Goal: Task Accomplishment & Management: Manage account settings

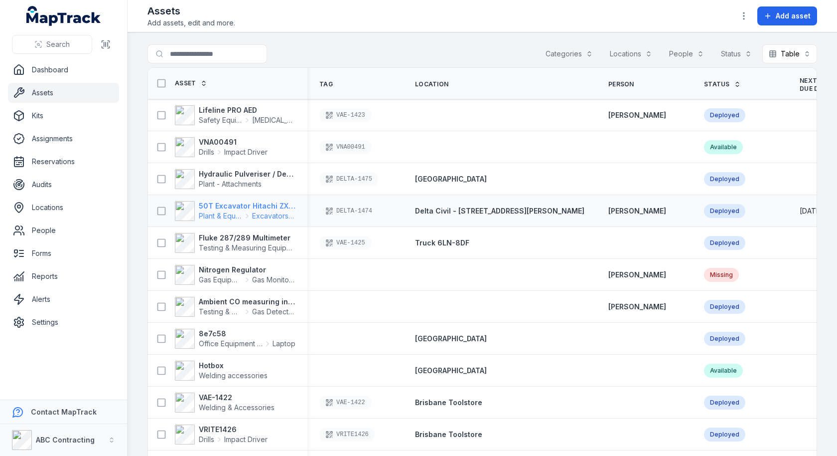
click at [229, 204] on strong "50T Excavator Hitachi ZX350" at bounding box center [247, 206] width 97 height 10
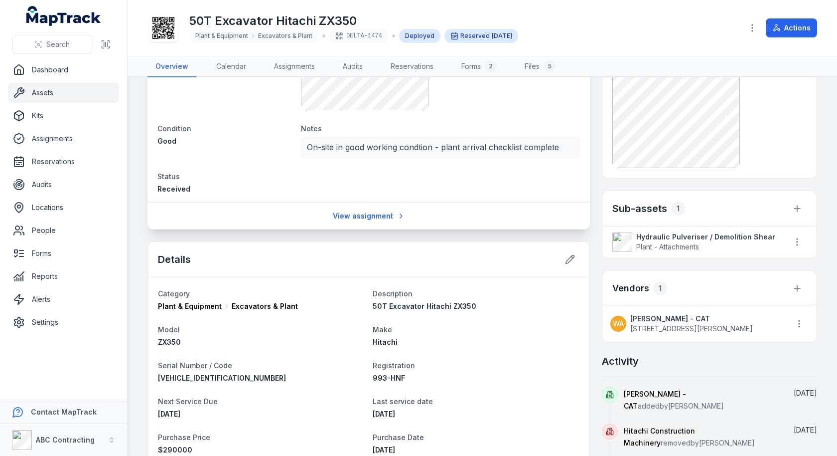
scroll to position [295, 0]
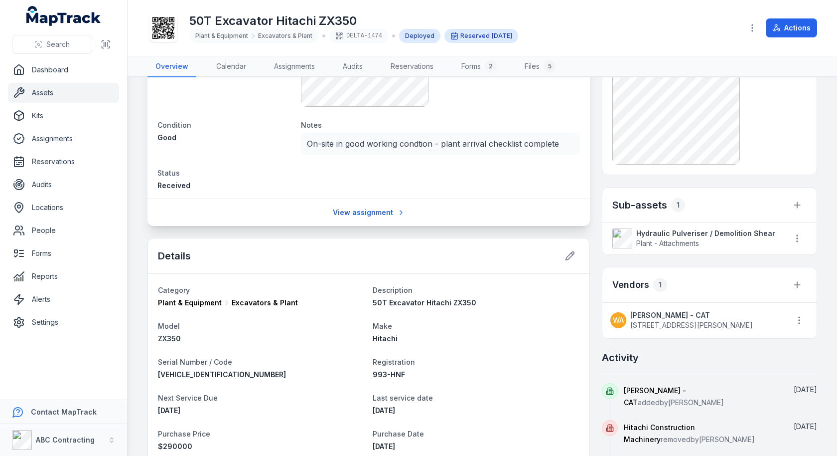
click at [635, 282] on h3 "Vendors" at bounding box center [631, 285] width 37 height 14
click at [790, 283] on button at bounding box center [797, 284] width 19 height 19
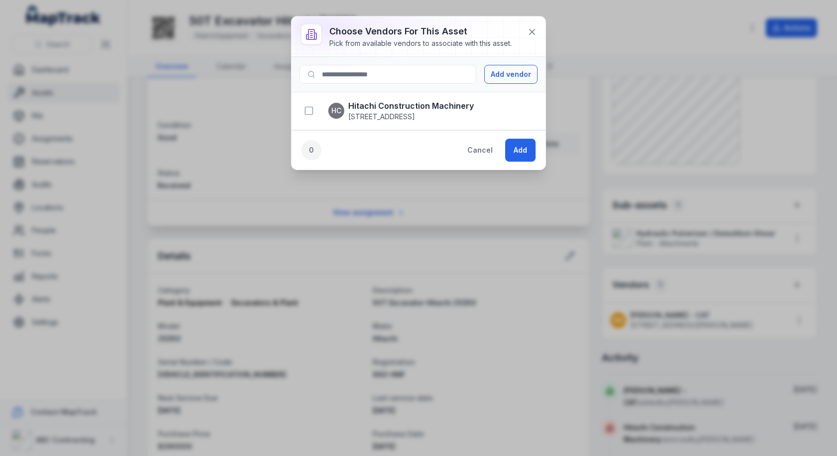
click at [405, 47] on div "Pick from available vendors to associate with this asset." at bounding box center [421, 43] width 182 height 10
click at [528, 35] on icon at bounding box center [532, 32] width 10 height 10
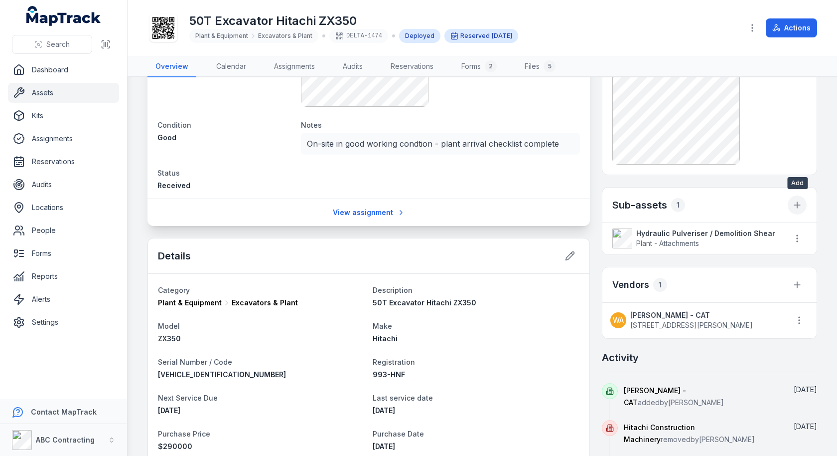
click at [801, 206] on icon "button" at bounding box center [798, 205] width 10 height 10
click at [744, 183] on div "Reservation Recipient [PERSON_NAME] Location [GEOGRAPHIC_DATA] Reservation star…" at bounding box center [709, 192] width 215 height 794
click at [802, 281] on icon at bounding box center [798, 285] width 10 height 10
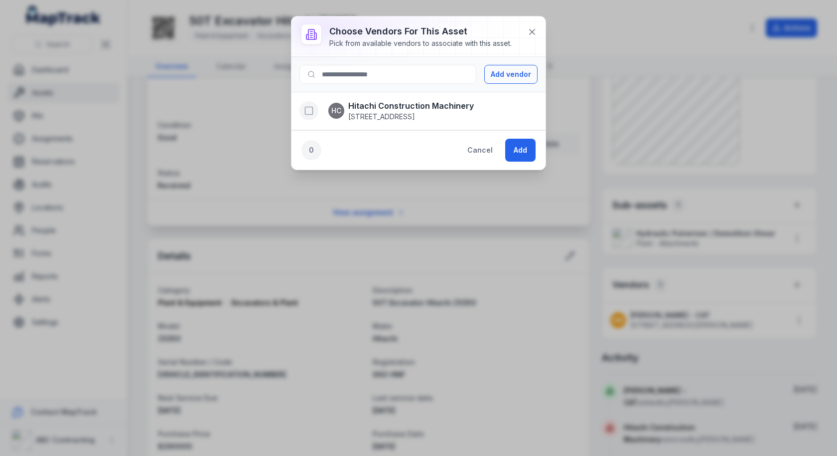
click at [309, 114] on icon "button" at bounding box center [309, 111] width 10 height 10
click at [530, 154] on button "Add" at bounding box center [520, 150] width 30 height 23
